Goal: Task Accomplishment & Management: Use online tool/utility

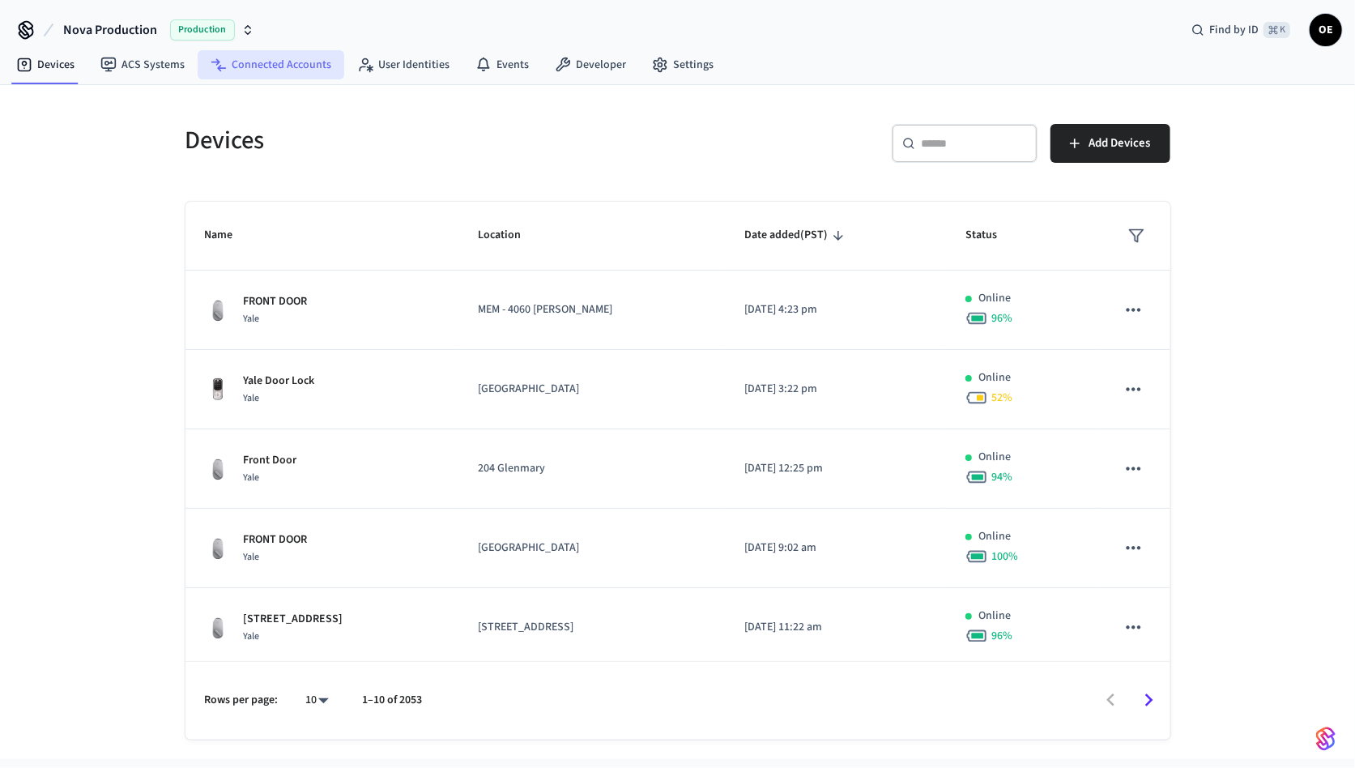
click at [289, 69] on link "Connected Accounts" at bounding box center [271, 64] width 147 height 29
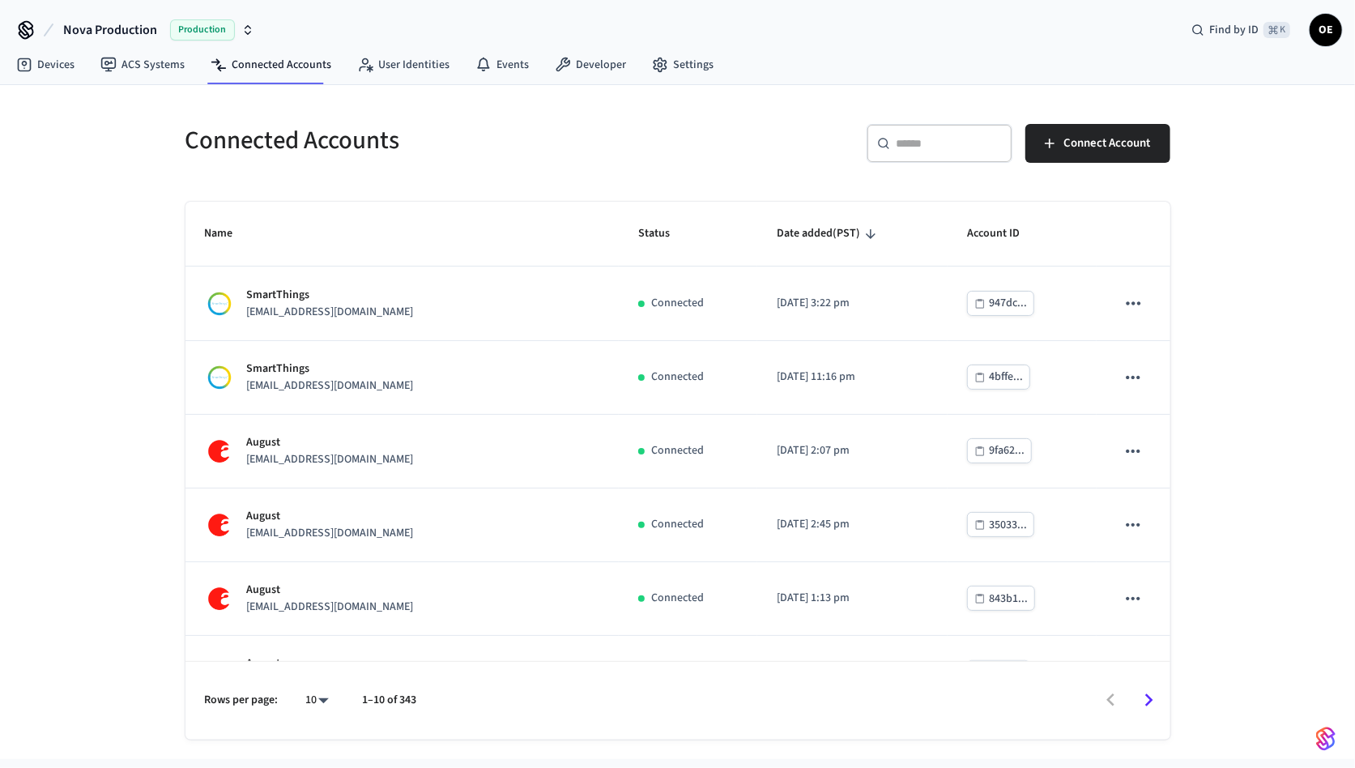
click at [971, 157] on div "​ ​" at bounding box center [940, 143] width 146 height 39
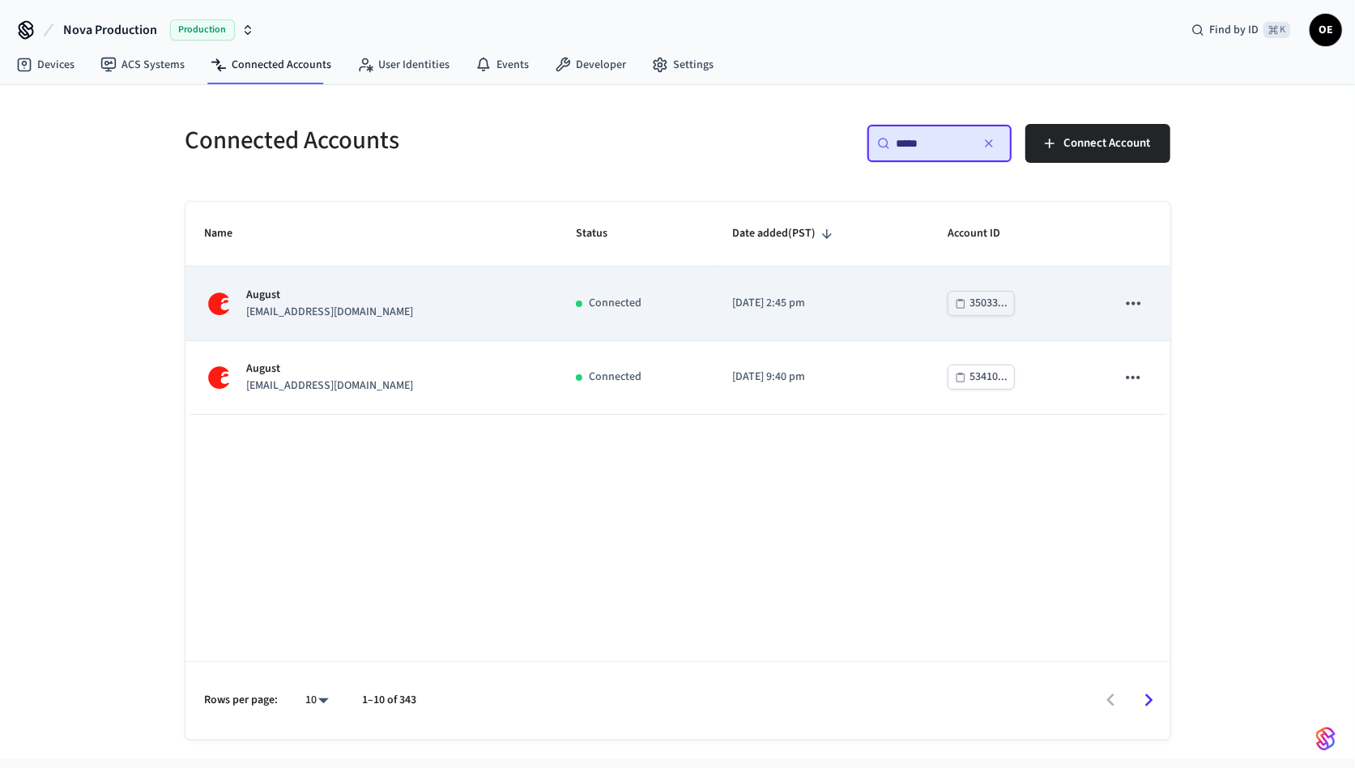
type input "*****"
click at [364, 317] on p "[EMAIL_ADDRESS][DOMAIN_NAME]" at bounding box center [330, 312] width 167 height 17
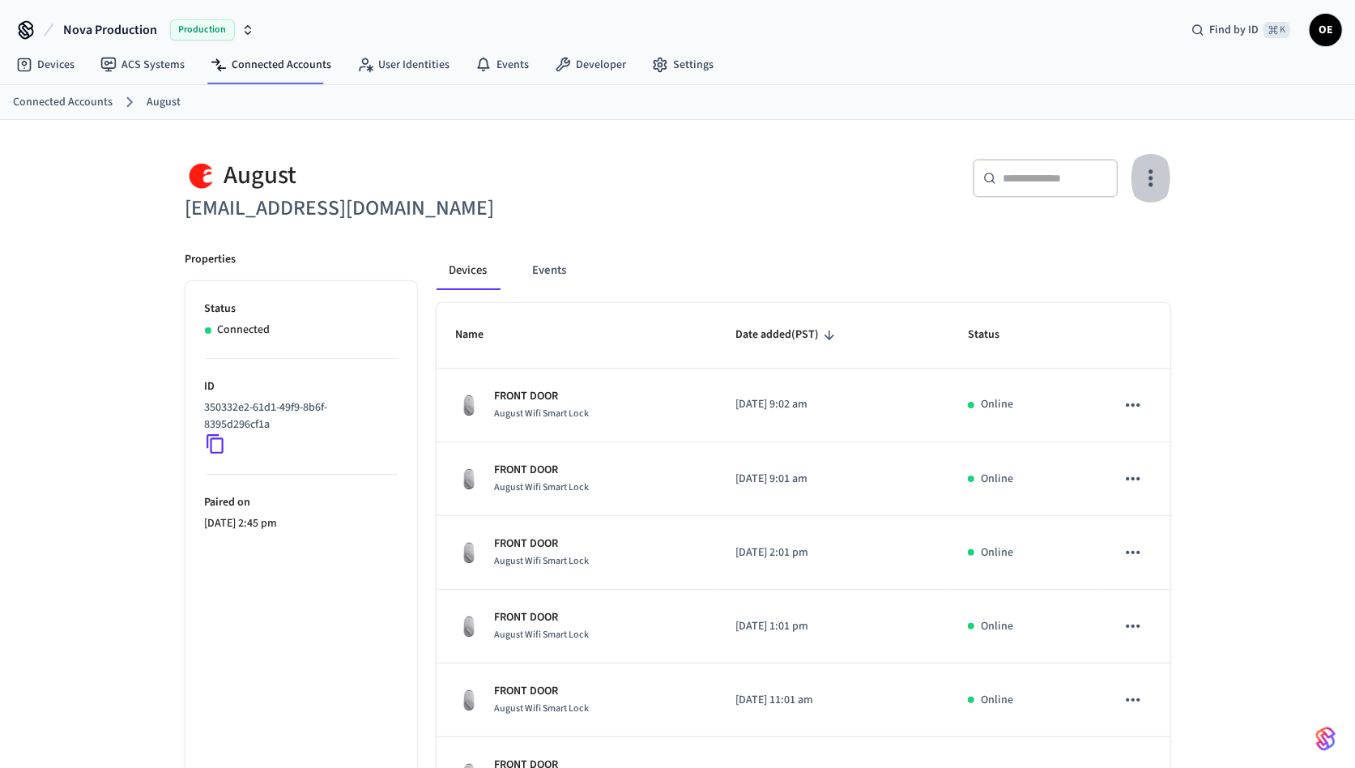
click at [1148, 181] on icon "button" at bounding box center [1150, 177] width 25 height 25
click at [1106, 231] on li "Sync Account" at bounding box center [1098, 244] width 122 height 43
click at [692, 227] on div at bounding box center [677, 384] width 1355 height 768
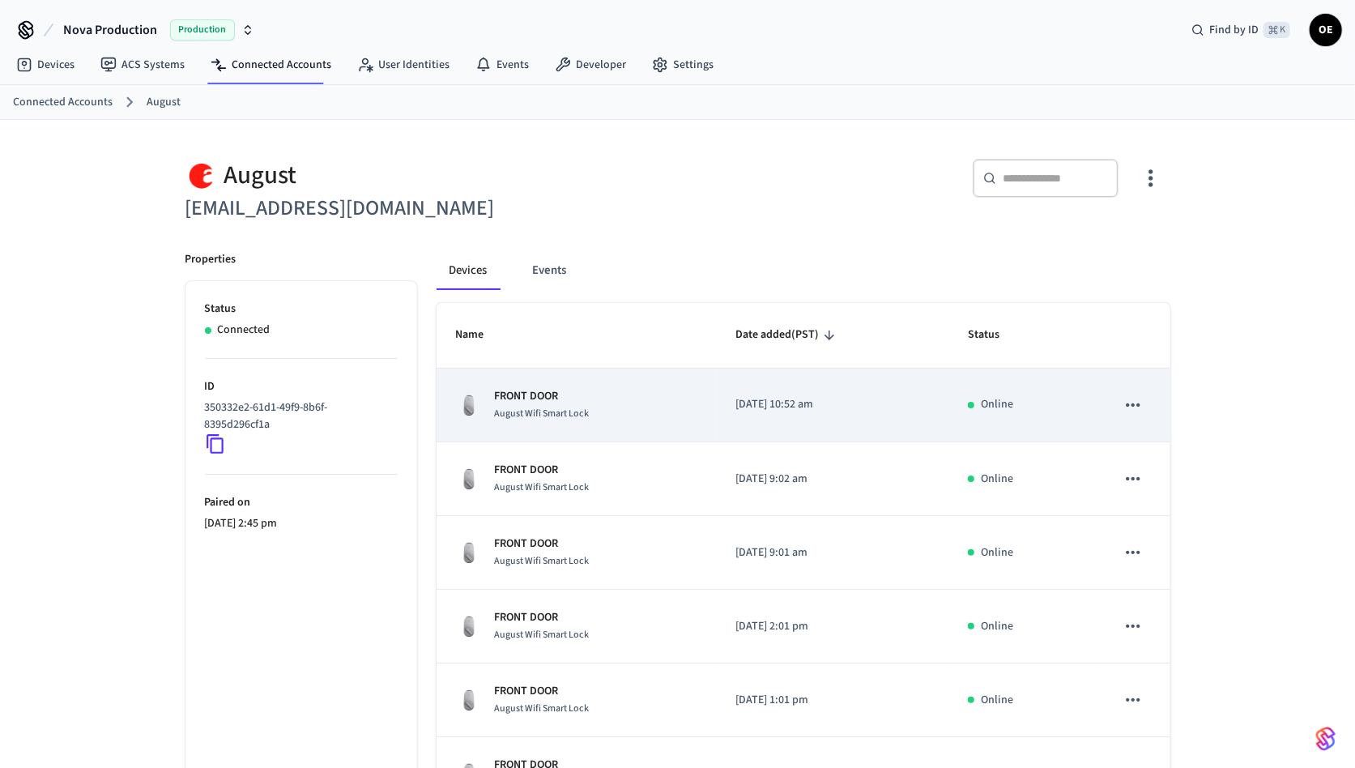
click at [603, 426] on td "FRONT DOOR August Wifi Smart Lock" at bounding box center [576, 405] width 279 height 74
